Goal: Navigation & Orientation: Find specific page/section

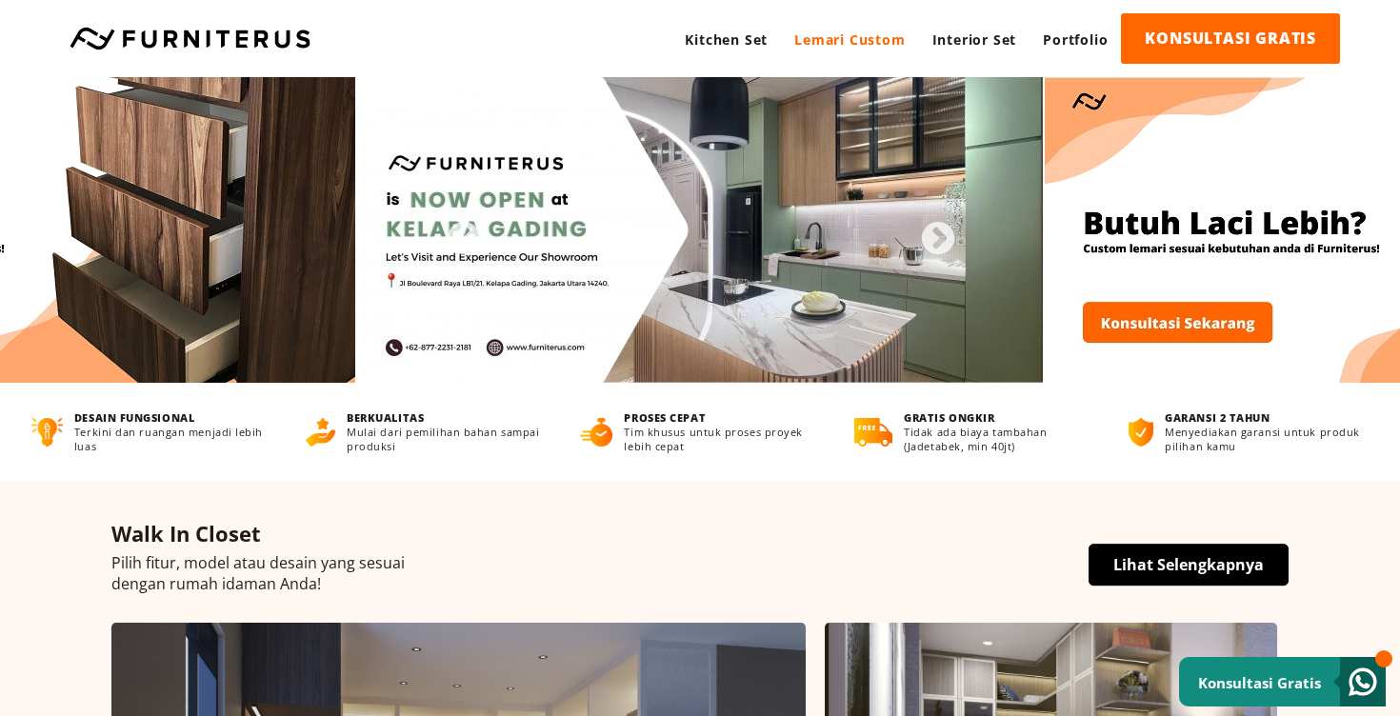
click at [827, 26] on link "Lemari Custom" at bounding box center [849, 39] width 137 height 52
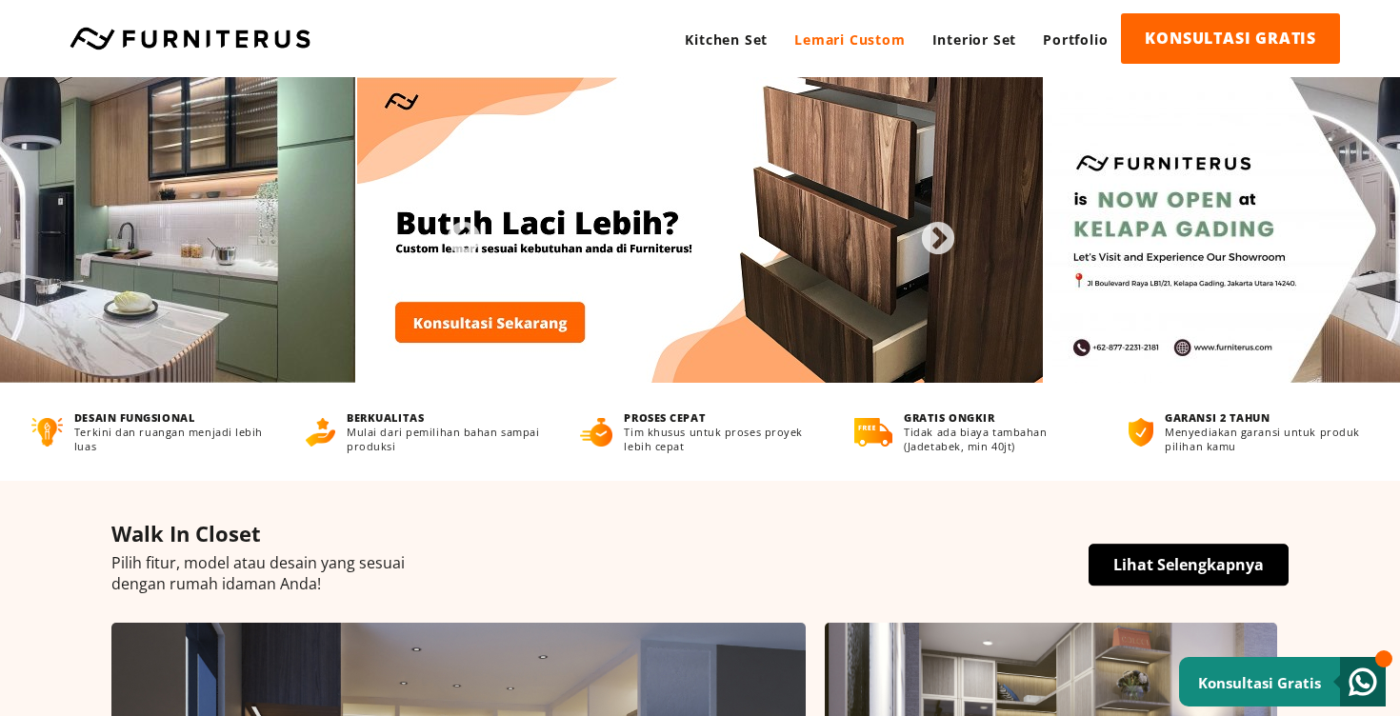
click at [832, 44] on link "Lemari Custom" at bounding box center [849, 39] width 137 height 52
